Goal: Task Accomplishment & Management: Manage account settings

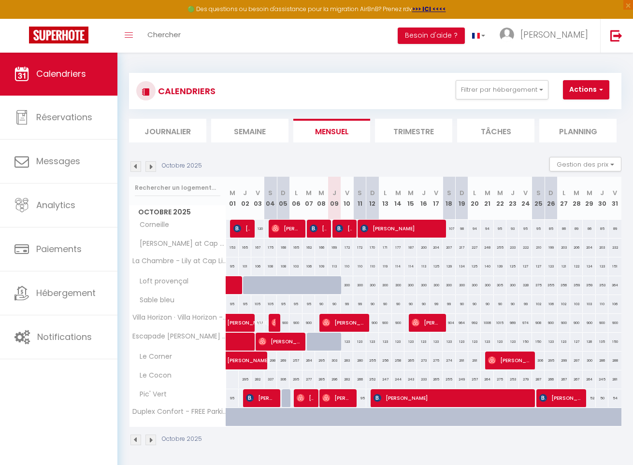
click at [240, 325] on span "[PERSON_NAME]" at bounding box center [249, 318] width 44 height 18
select select "OK"
select select "0"
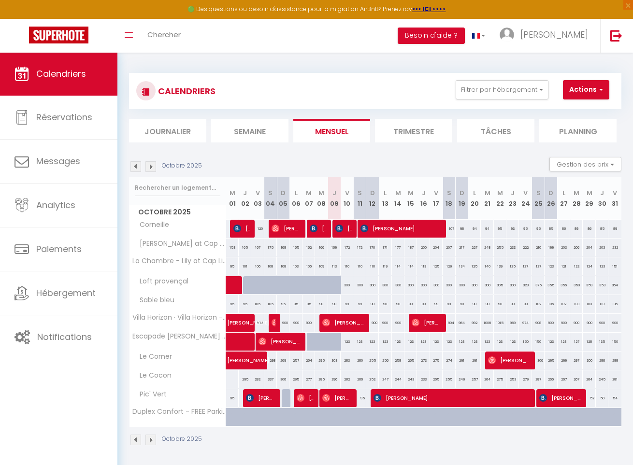
select select "1"
select select
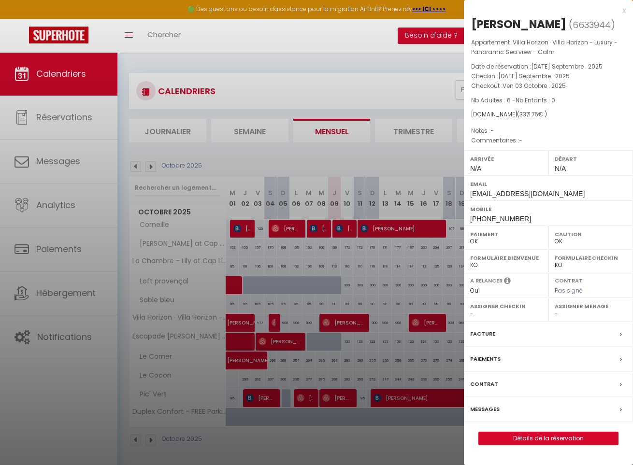
click at [281, 286] on div at bounding box center [316, 232] width 633 height 465
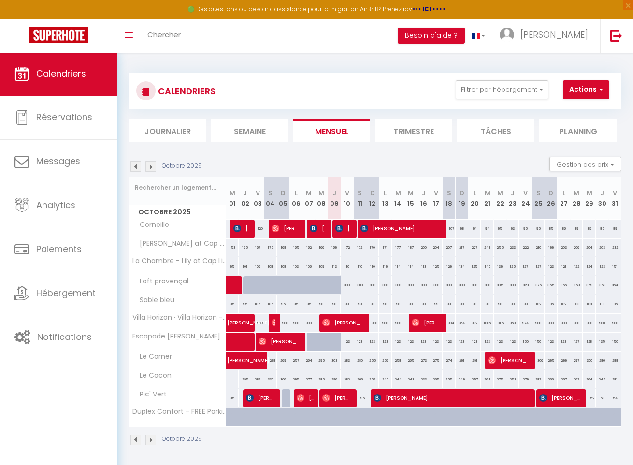
click at [275, 321] on img at bounding box center [276, 323] width 8 height 8
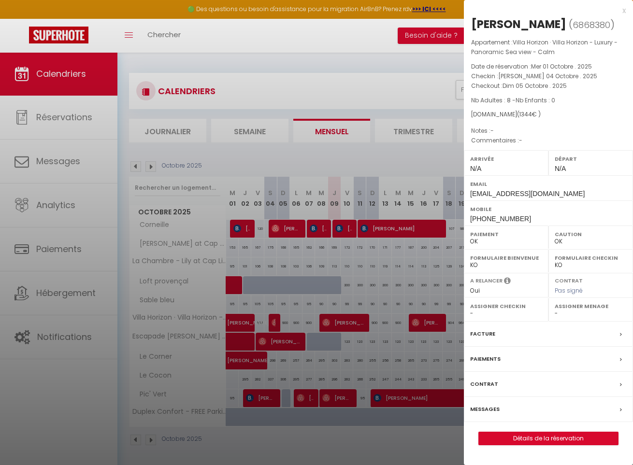
click at [316, 284] on div at bounding box center [316, 232] width 633 height 465
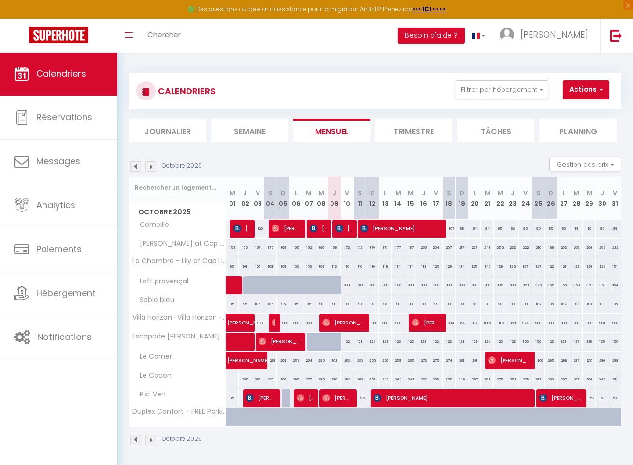
click at [338, 324] on span "[PERSON_NAME]" at bounding box center [343, 323] width 42 height 18
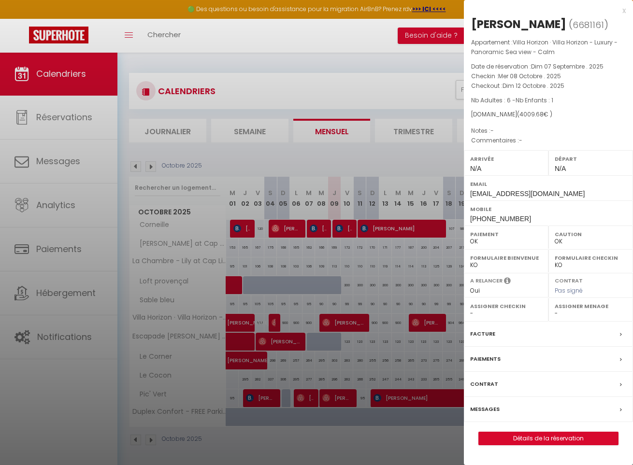
click at [371, 287] on div at bounding box center [316, 232] width 633 height 465
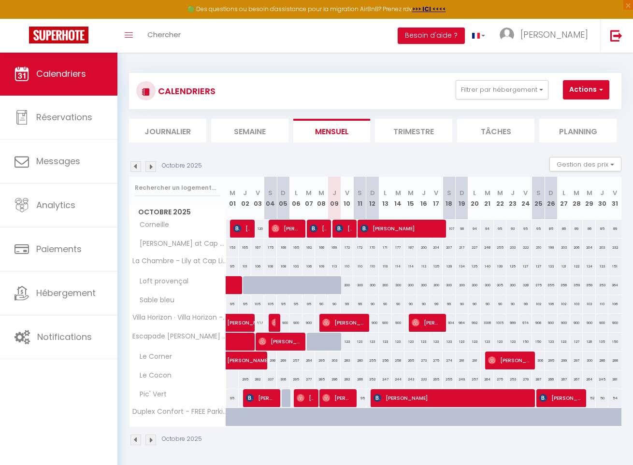
click at [423, 324] on span "[PERSON_NAME]" at bounding box center [426, 323] width 29 height 18
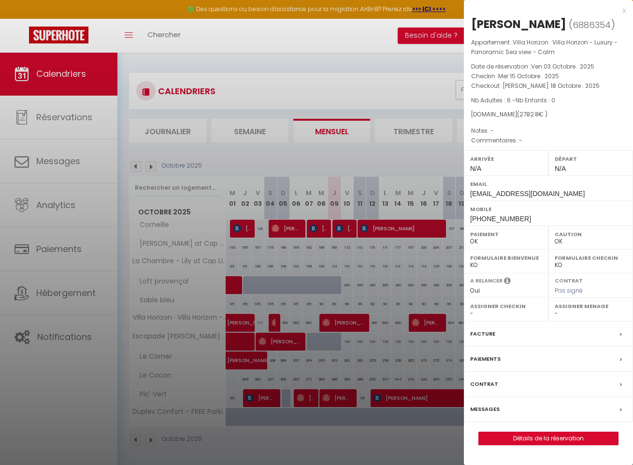
click at [385, 290] on div at bounding box center [316, 232] width 633 height 465
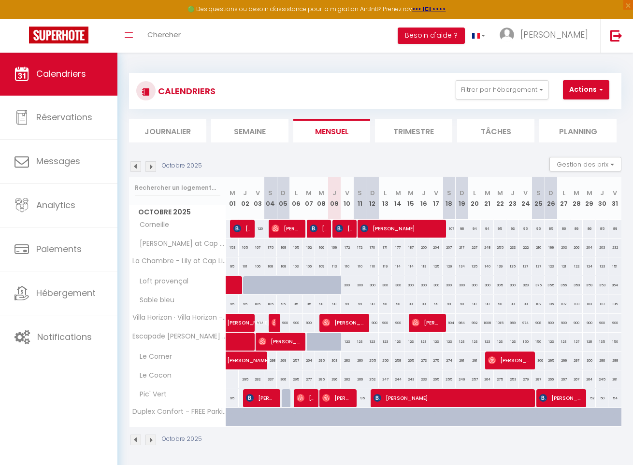
click at [346, 153] on section "Octobre 2025 Gestion des prix Nb Nuits minimum Règles Disponibilité Octobre 202…" at bounding box center [375, 301] width 492 height 308
click at [153, 165] on img at bounding box center [150, 166] width 11 height 11
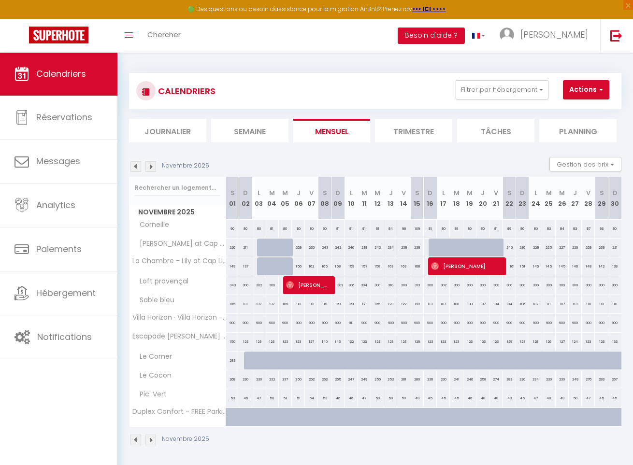
click at [153, 165] on img at bounding box center [150, 166] width 11 height 11
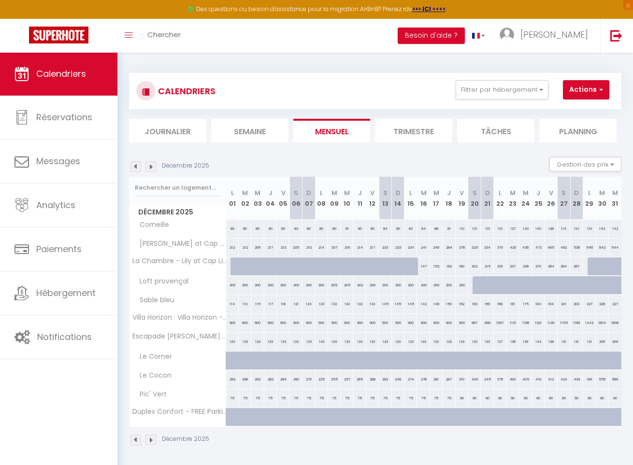
click at [138, 166] on img at bounding box center [135, 166] width 11 height 11
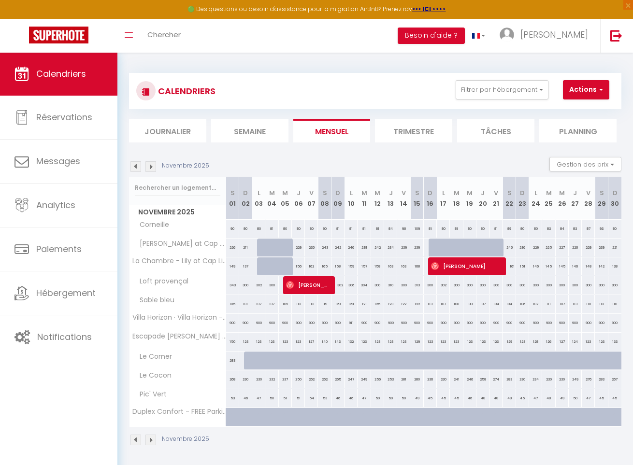
click at [138, 166] on img at bounding box center [135, 166] width 11 height 11
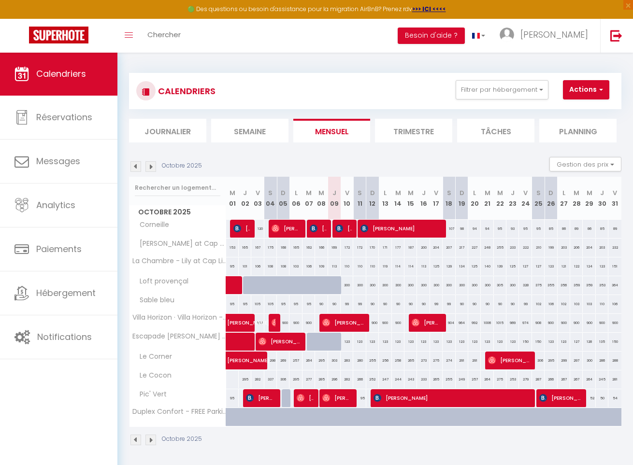
scroll to position [6, 0]
click at [152, 164] on img at bounding box center [150, 166] width 11 height 11
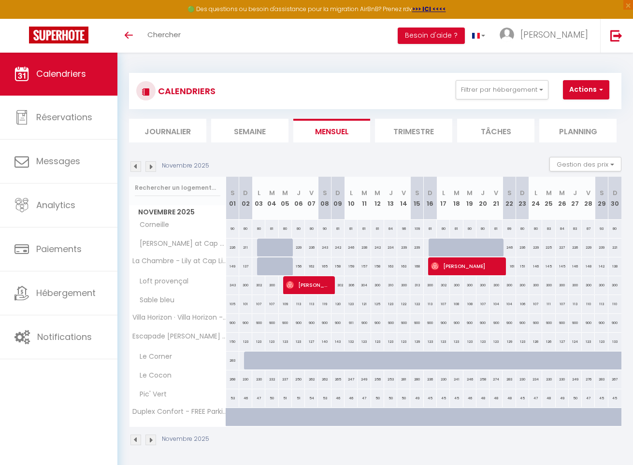
click at [138, 167] on img at bounding box center [135, 166] width 11 height 11
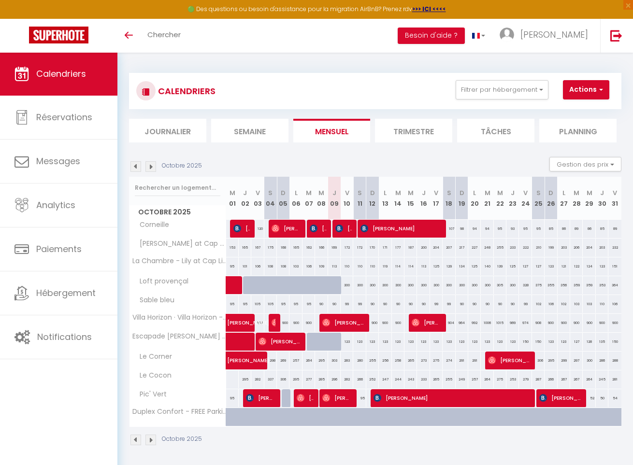
click at [153, 165] on img at bounding box center [150, 166] width 11 height 11
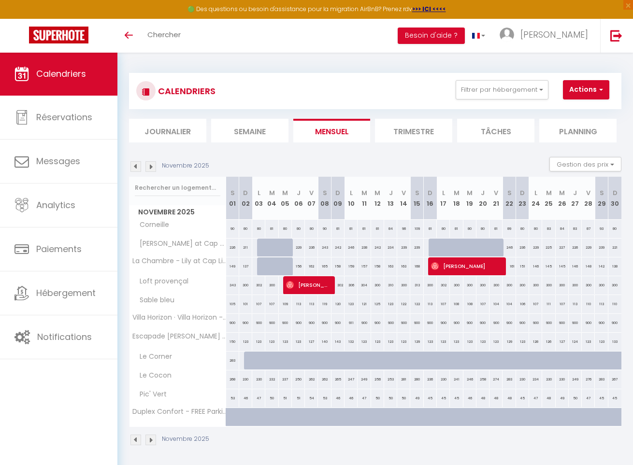
click at [151, 166] on img at bounding box center [150, 166] width 11 height 11
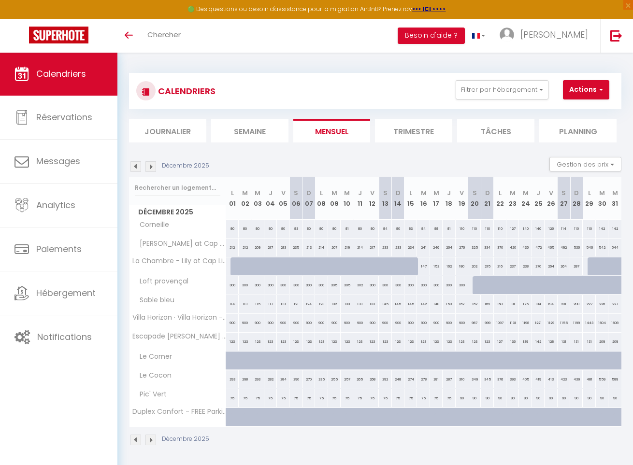
click at [151, 166] on img at bounding box center [150, 166] width 11 height 11
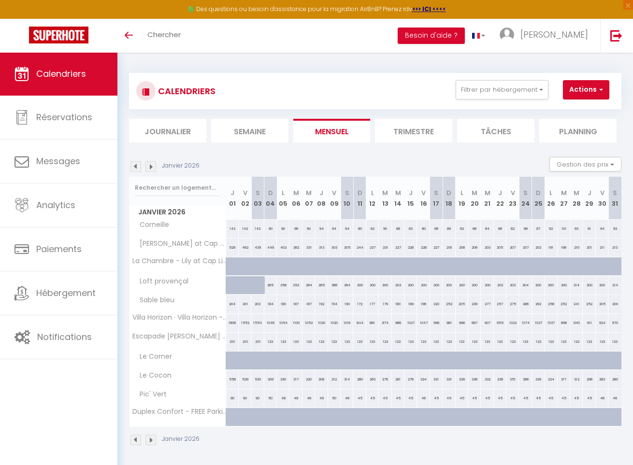
click at [151, 166] on img at bounding box center [150, 166] width 11 height 11
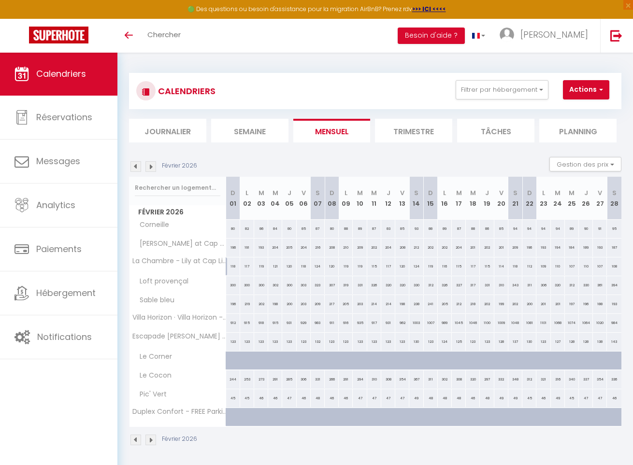
click at [151, 166] on img at bounding box center [150, 166] width 11 height 11
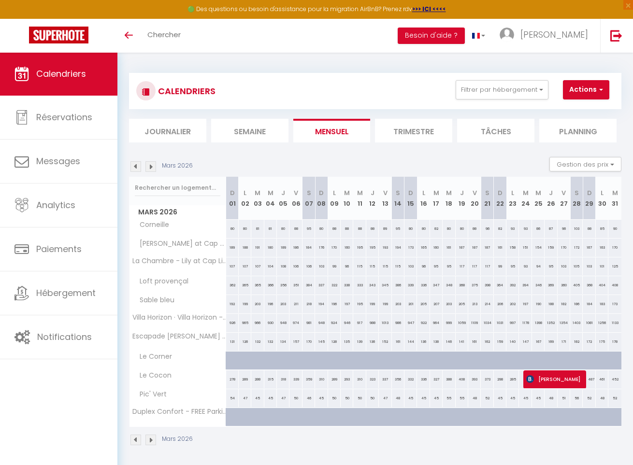
click at [151, 166] on img at bounding box center [150, 166] width 11 height 11
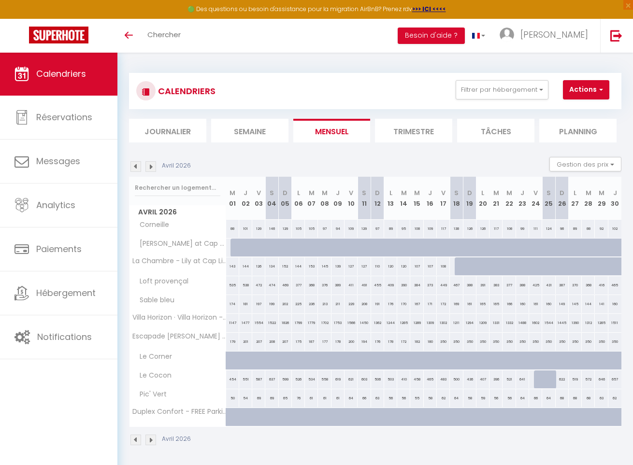
click at [151, 166] on img at bounding box center [150, 166] width 11 height 11
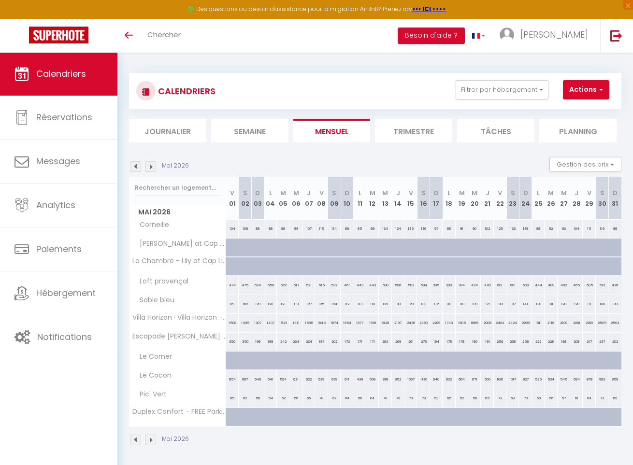
click at [151, 166] on img at bounding box center [150, 166] width 11 height 11
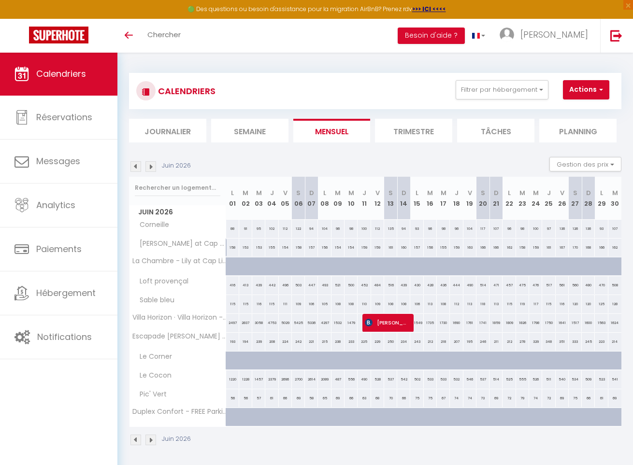
click at [151, 166] on img at bounding box center [150, 166] width 11 height 11
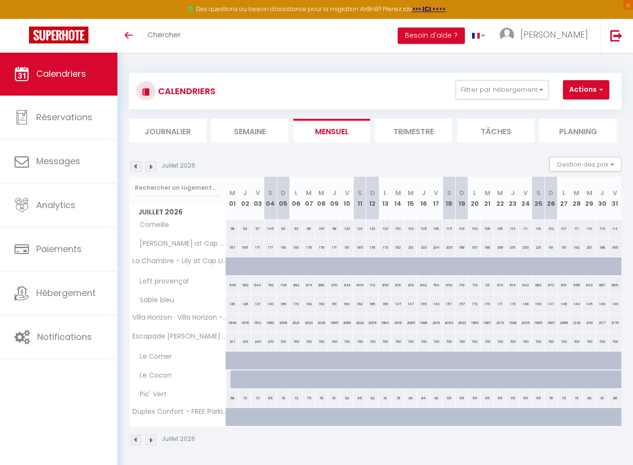
click at [151, 166] on img at bounding box center [150, 166] width 11 height 11
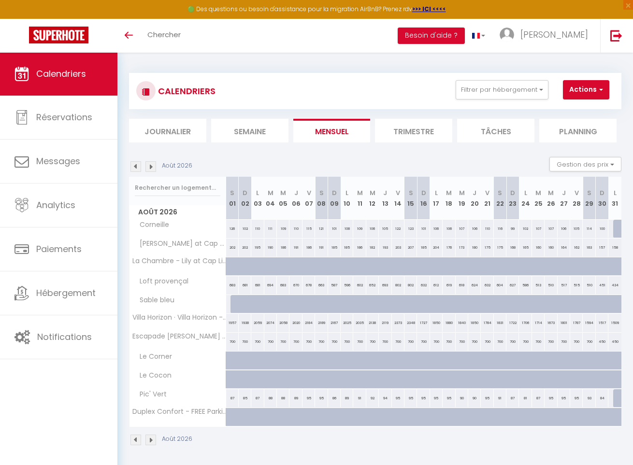
click at [137, 165] on img at bounding box center [135, 166] width 11 height 11
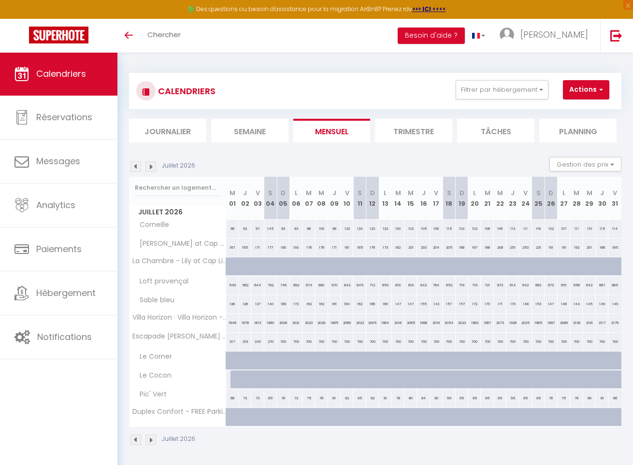
click at [137, 165] on img at bounding box center [135, 166] width 11 height 11
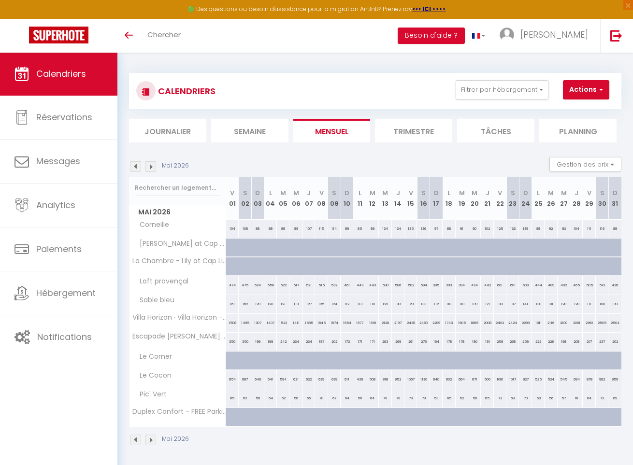
click at [137, 165] on img at bounding box center [135, 166] width 11 height 11
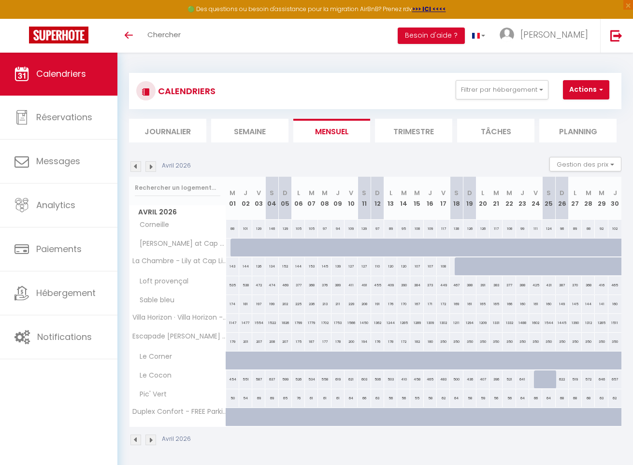
click at [137, 165] on img at bounding box center [135, 166] width 11 height 11
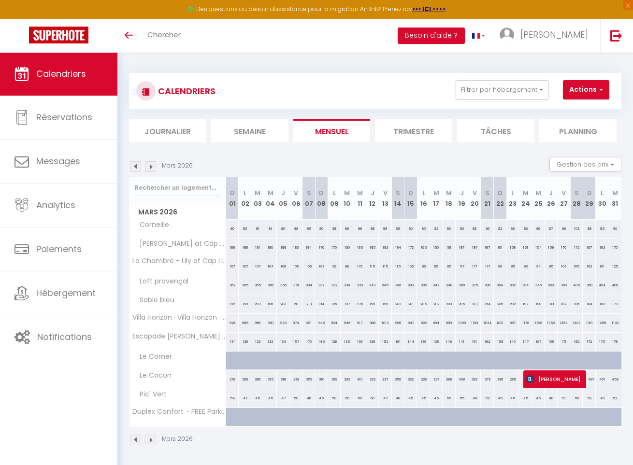
click at [137, 165] on img at bounding box center [135, 166] width 11 height 11
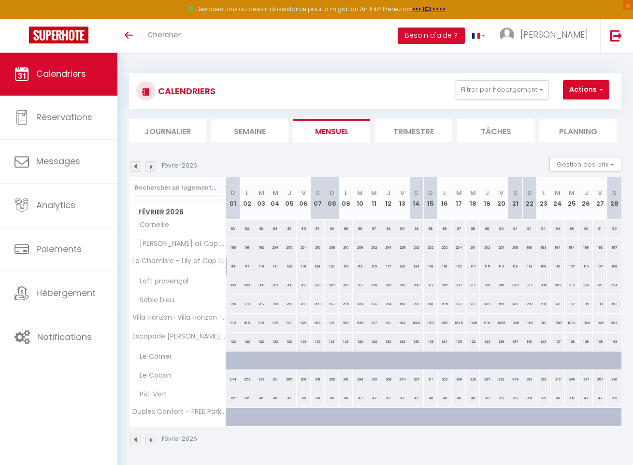
click at [137, 165] on img at bounding box center [135, 166] width 11 height 11
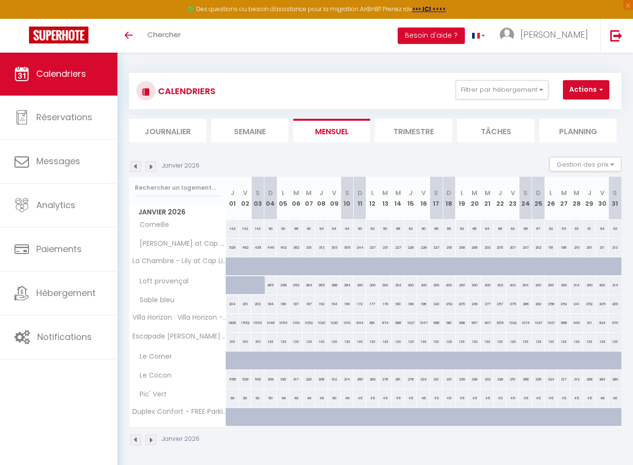
click at [137, 165] on img at bounding box center [135, 166] width 11 height 11
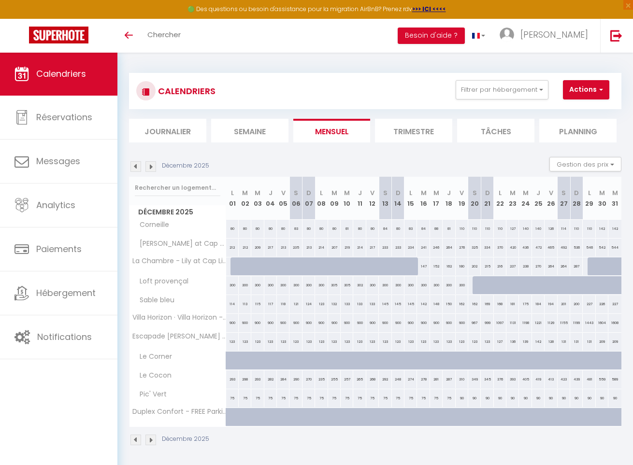
click at [154, 163] on img at bounding box center [150, 166] width 11 height 11
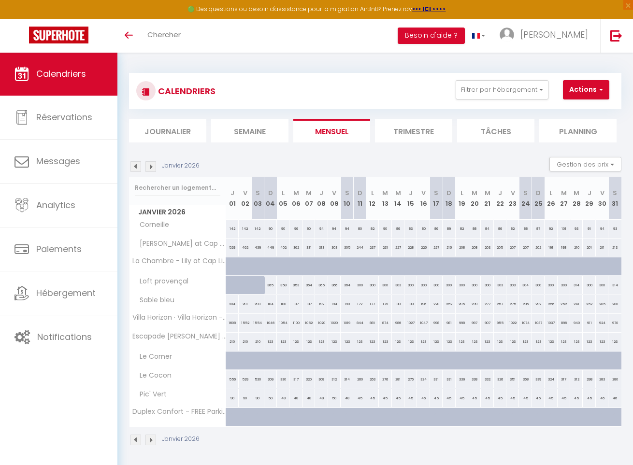
click at [154, 163] on img at bounding box center [150, 166] width 11 height 11
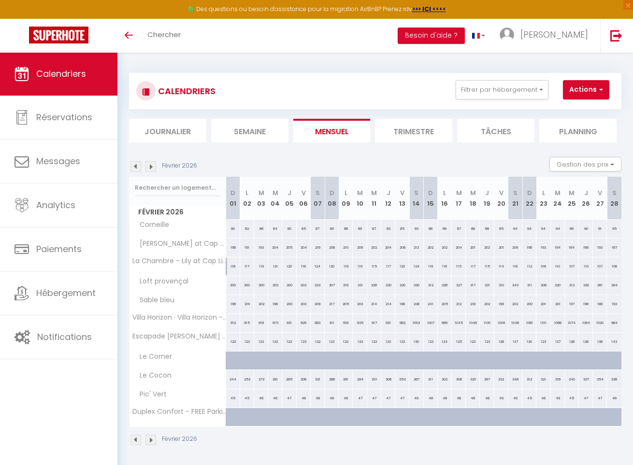
click at [154, 163] on img at bounding box center [150, 166] width 11 height 11
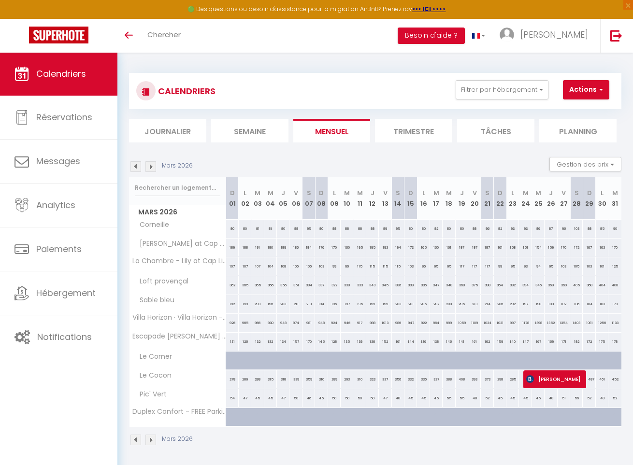
click at [154, 163] on img at bounding box center [150, 166] width 11 height 11
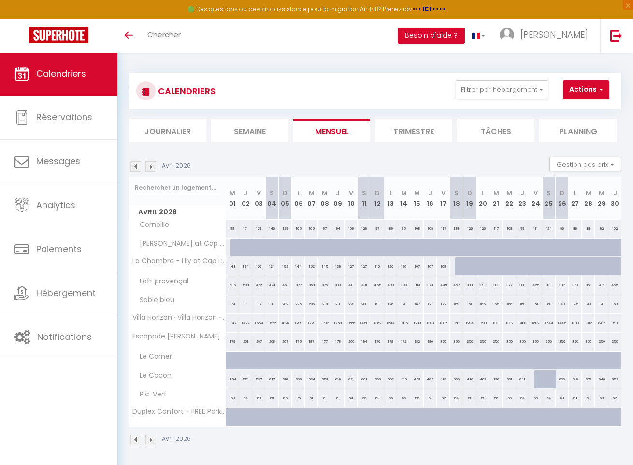
click at [154, 163] on img at bounding box center [150, 166] width 11 height 11
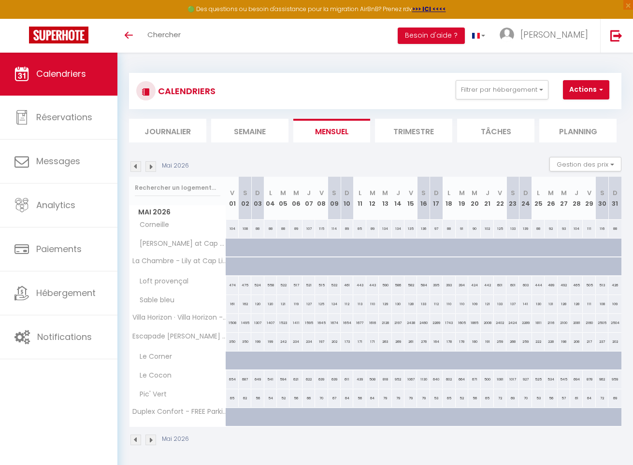
click at [154, 163] on img at bounding box center [150, 166] width 11 height 11
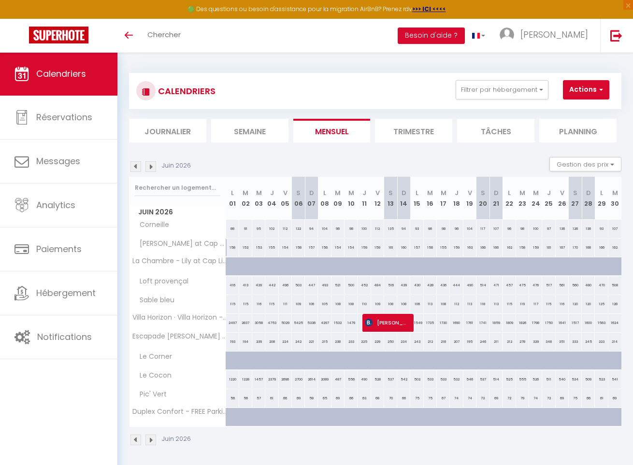
click at [136, 168] on img at bounding box center [135, 166] width 11 height 11
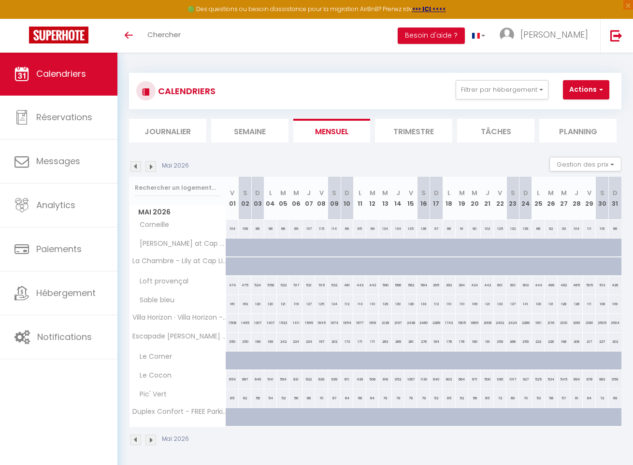
click at [136, 168] on img at bounding box center [135, 166] width 11 height 11
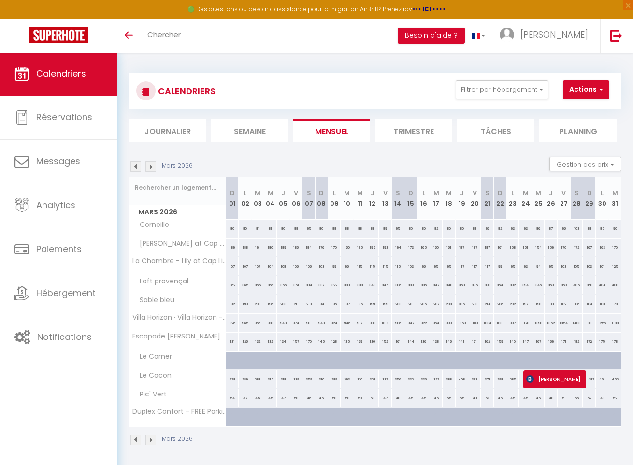
click at [136, 168] on img at bounding box center [135, 166] width 11 height 11
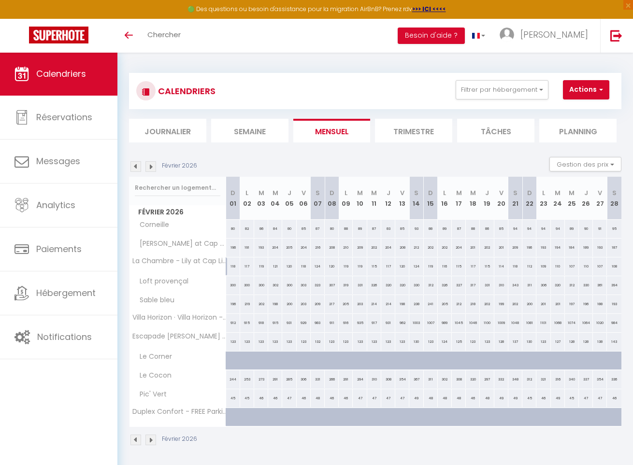
click at [136, 168] on img at bounding box center [135, 166] width 11 height 11
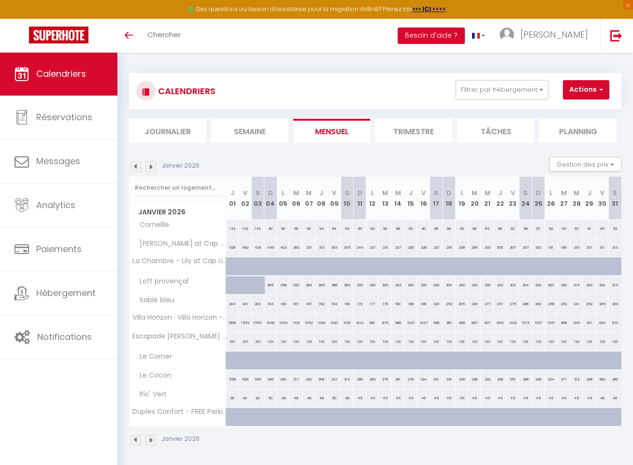
click at [136, 168] on img at bounding box center [135, 166] width 11 height 11
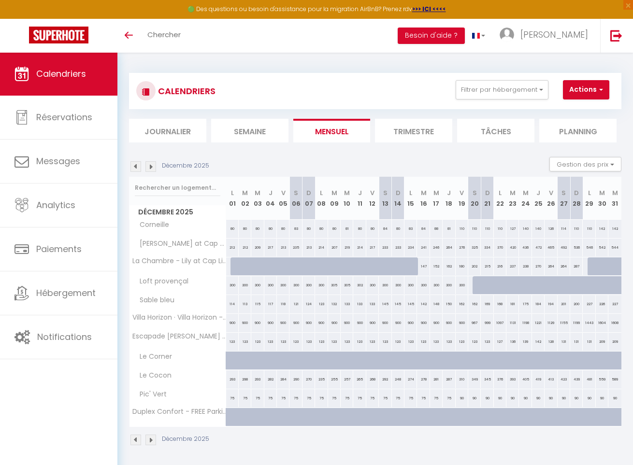
click at [136, 168] on img at bounding box center [135, 166] width 11 height 11
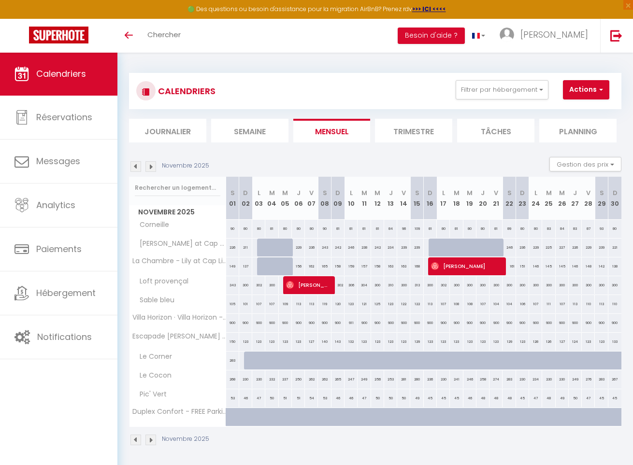
click at [136, 163] on img at bounding box center [135, 166] width 11 height 11
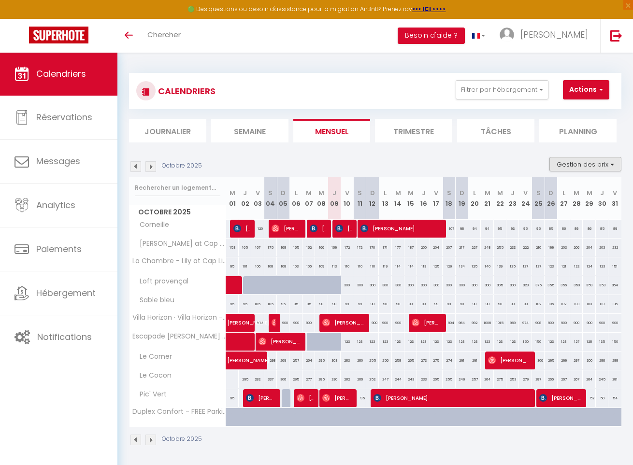
click at [583, 165] on button "Gestion des prix" at bounding box center [586, 164] width 72 height 14
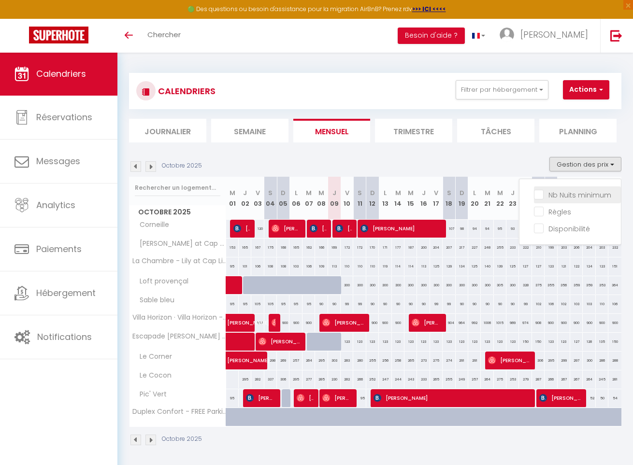
click at [584, 198] on input "Nb Nuits minimum" at bounding box center [577, 194] width 87 height 10
checkbox input "true"
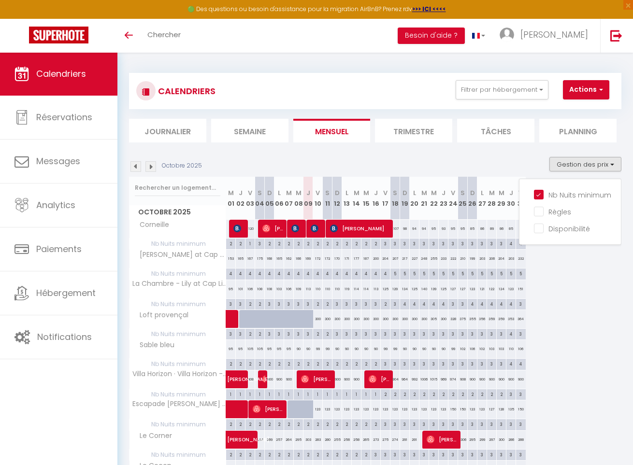
click at [426, 158] on div "Octobre 2025 Gestion des prix Nb Nuits minimum Règles Disponibilité" at bounding box center [375, 167] width 492 height 20
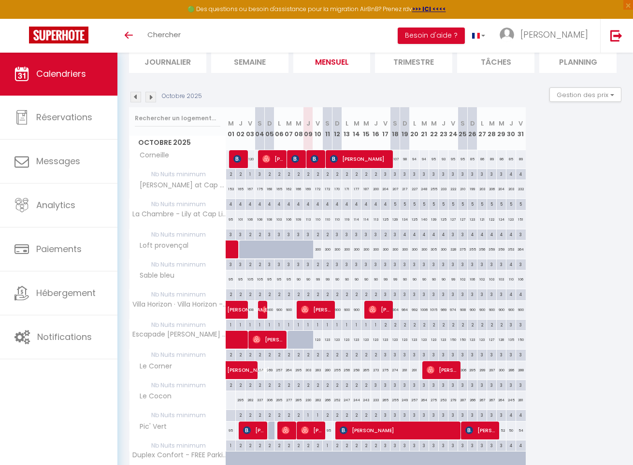
scroll to position [72, 0]
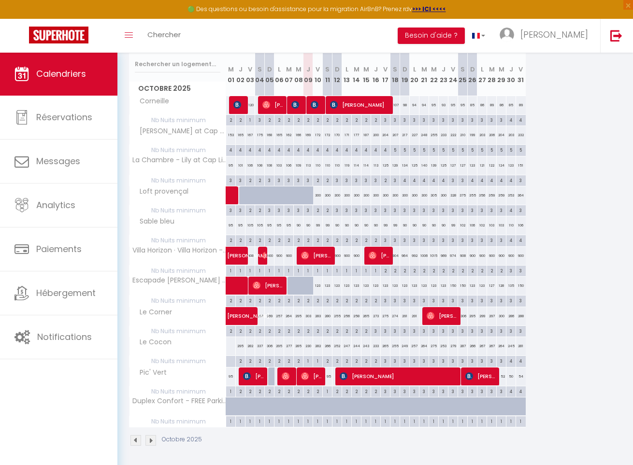
scroll to position [123, 0]
